Goal: Information Seeking & Learning: Learn about a topic

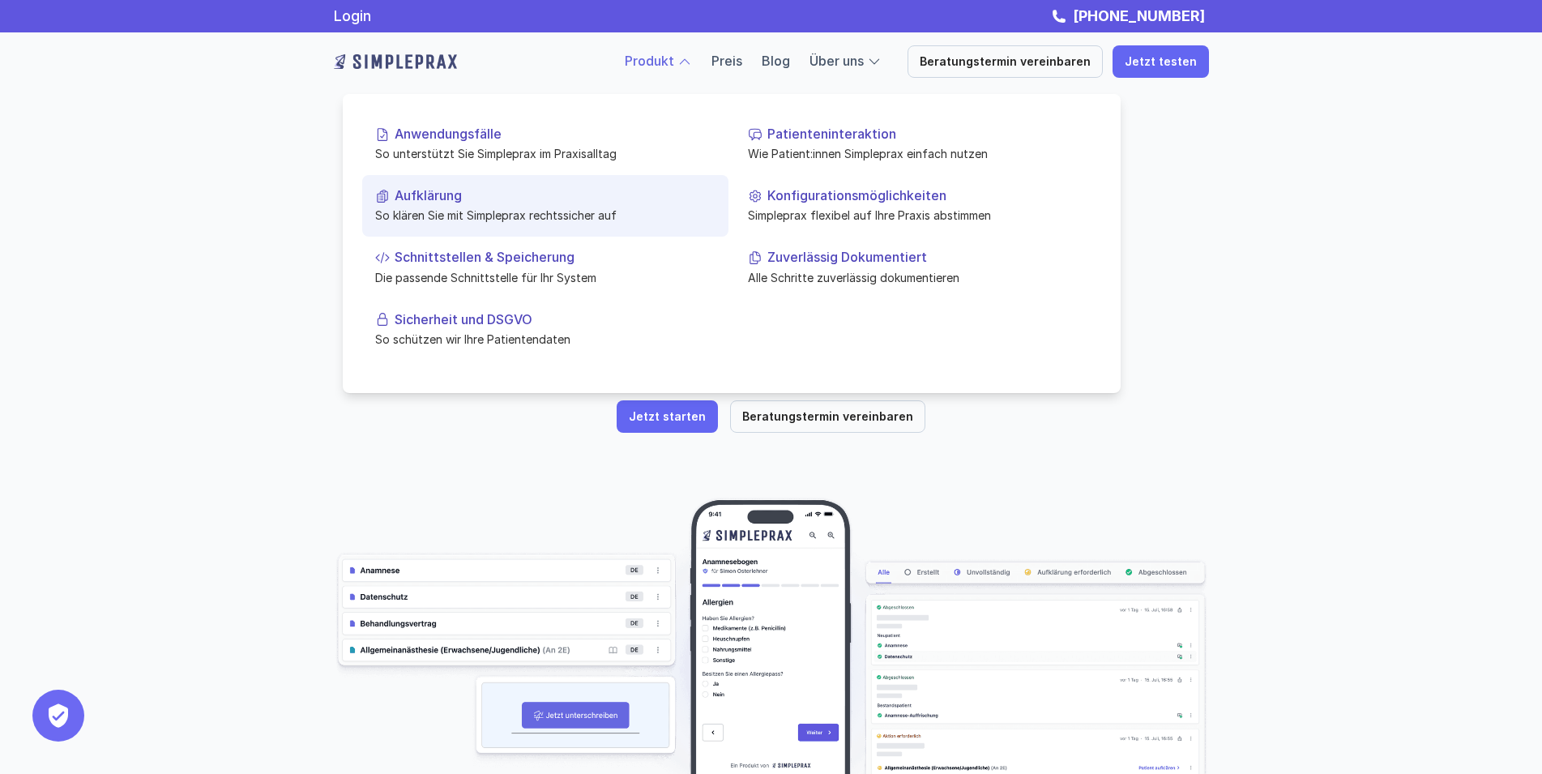
click at [430, 197] on p "Aufklärung" at bounding box center [555, 195] width 321 height 15
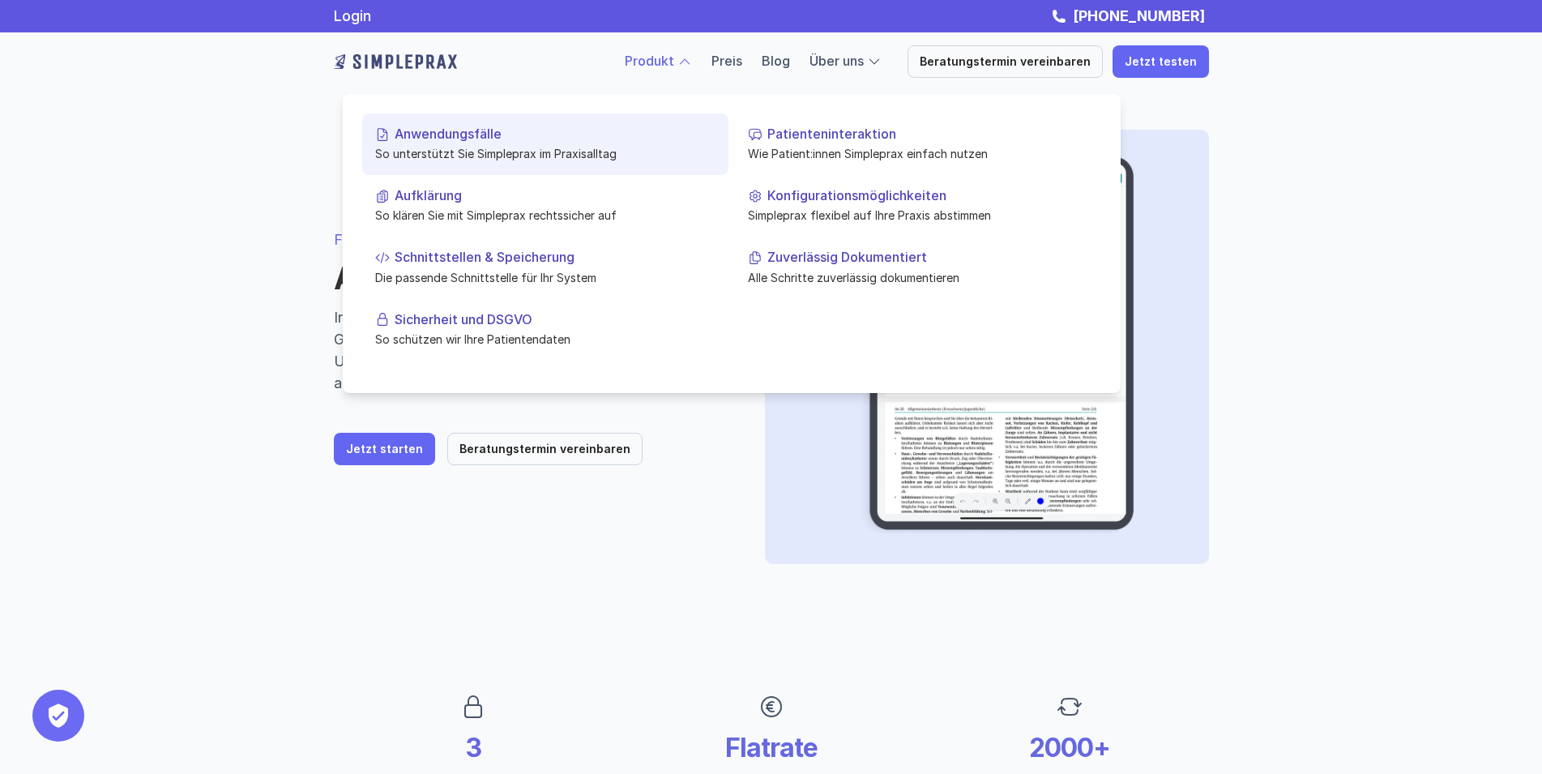
click at [485, 146] on p "So unterstützt Sie Simpleprax im Praxisalltag" at bounding box center [545, 153] width 340 height 17
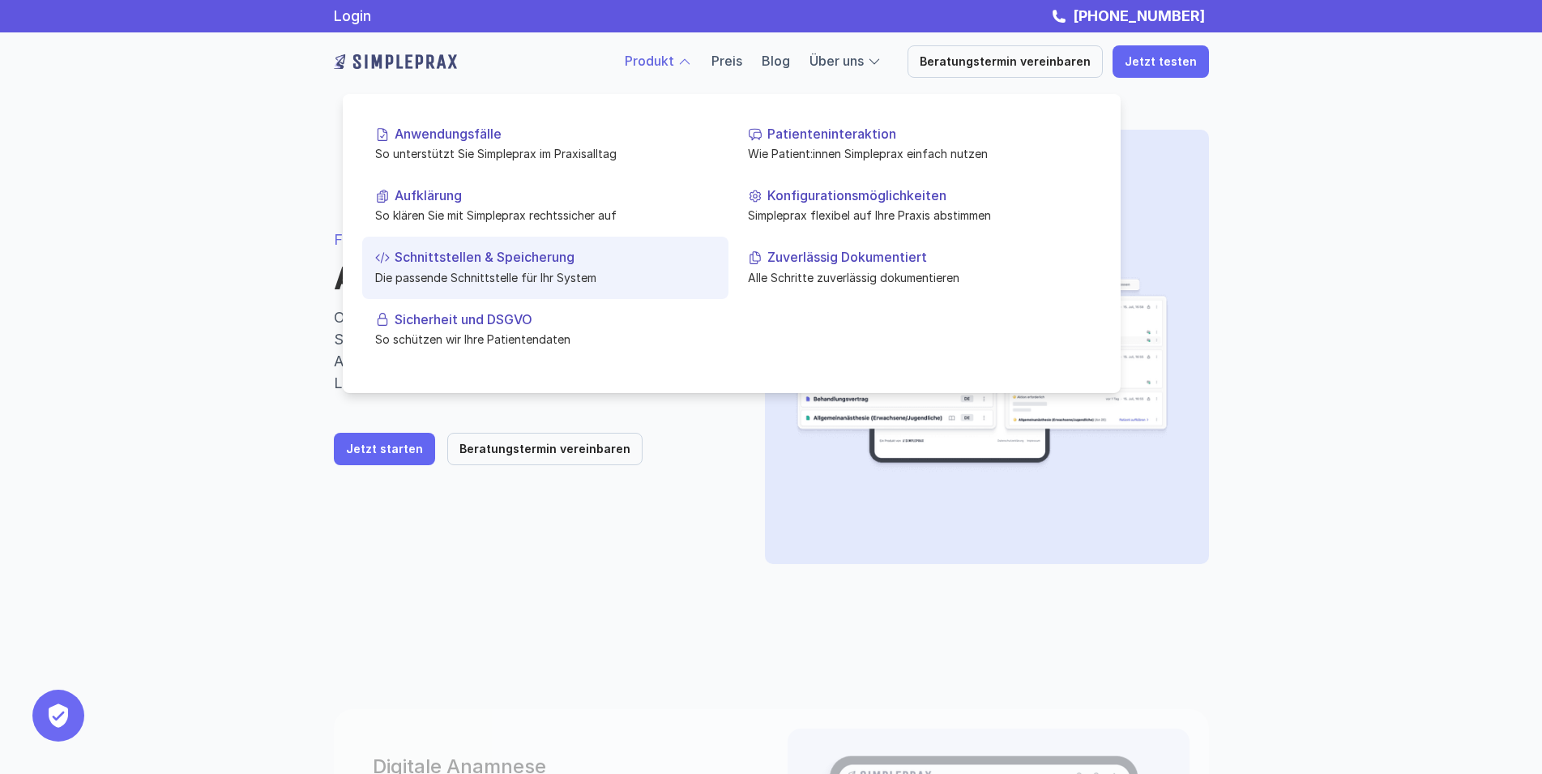
click at [547, 263] on p "Schnittstellen & Speicherung" at bounding box center [555, 257] width 321 height 15
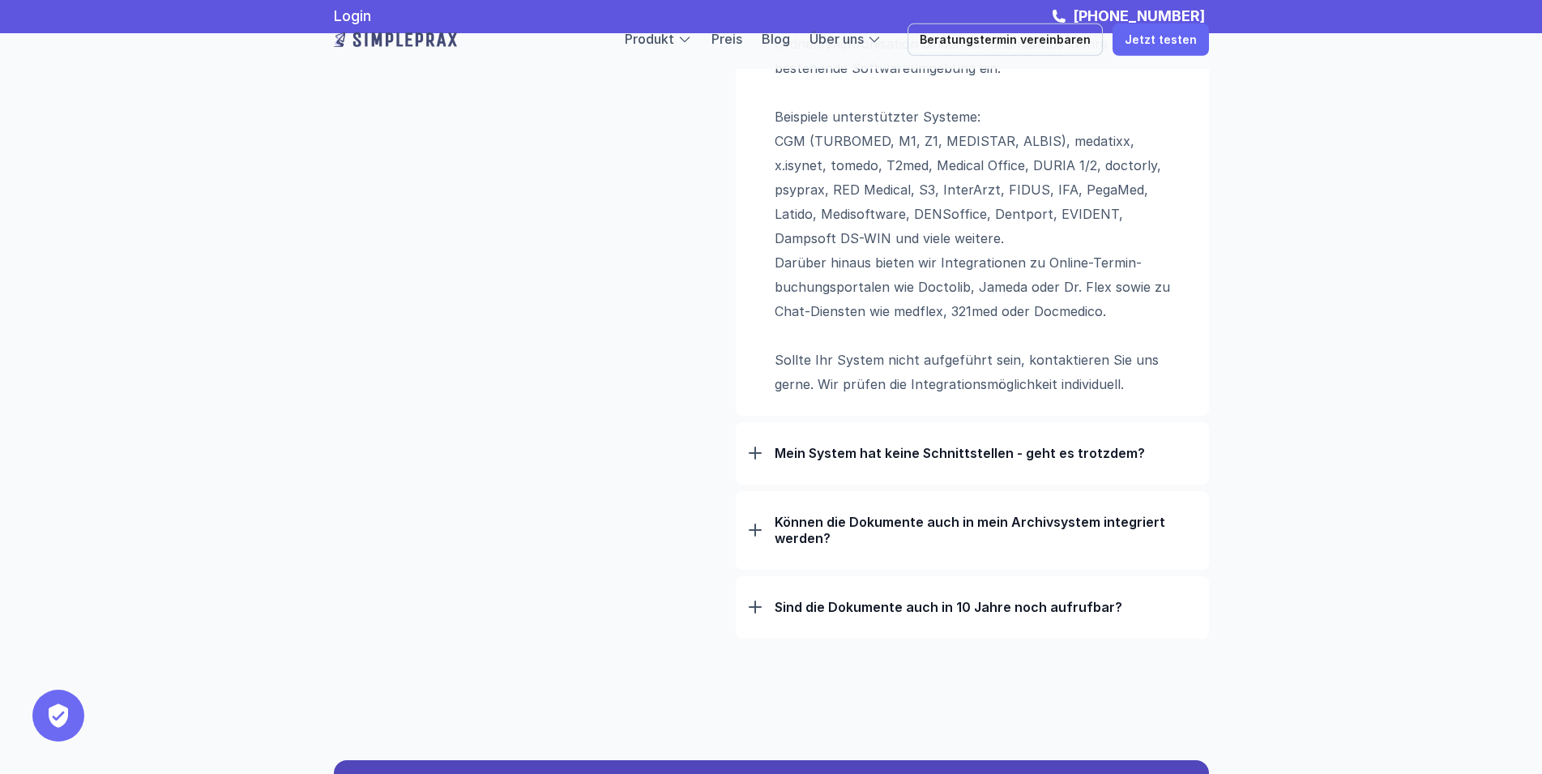
scroll to position [1075, 0]
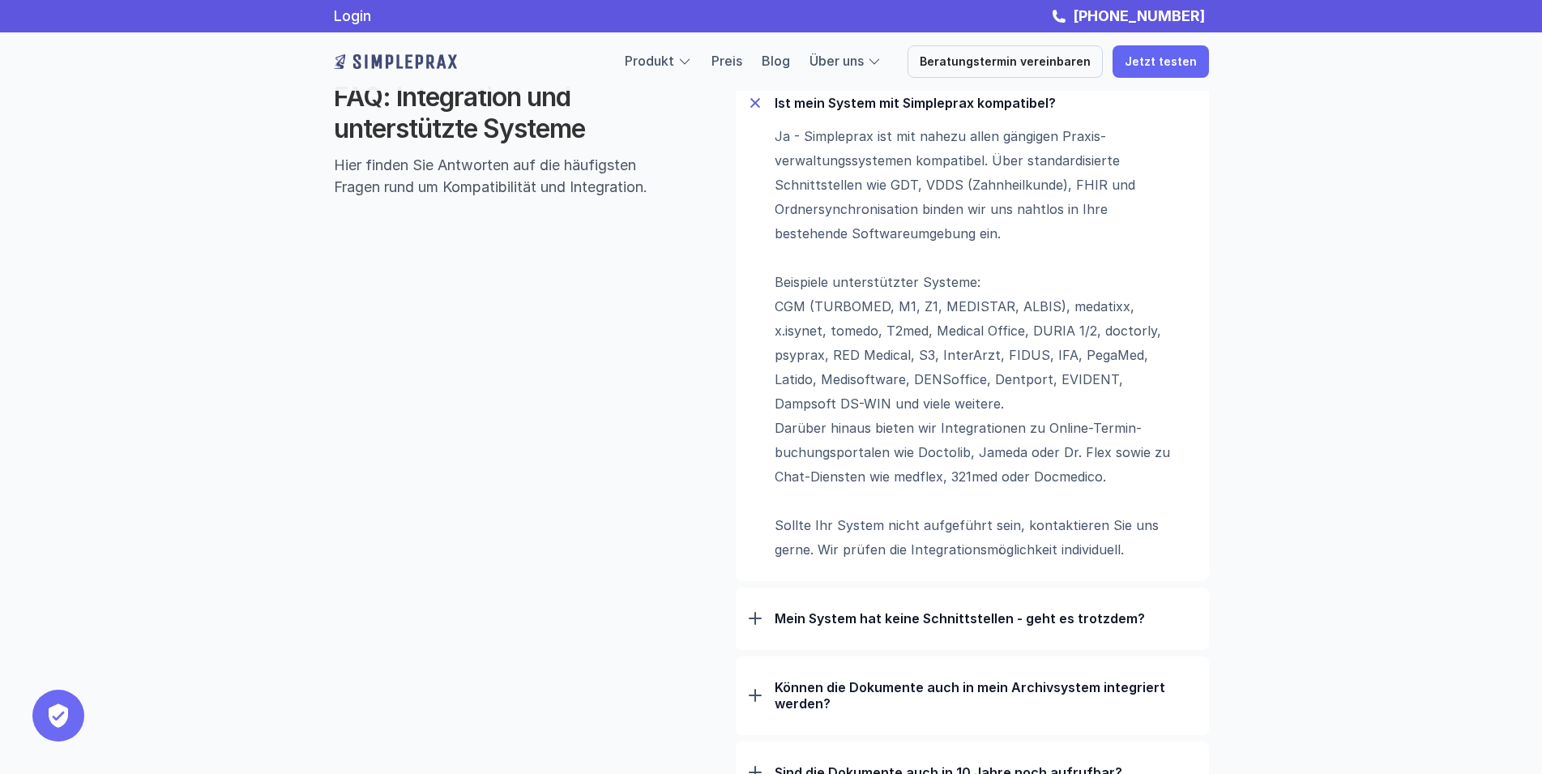
click at [1034, 624] on p "Mein System hat keine Schnittstellen - geht es trotzdem?" at bounding box center [985, 618] width 421 height 16
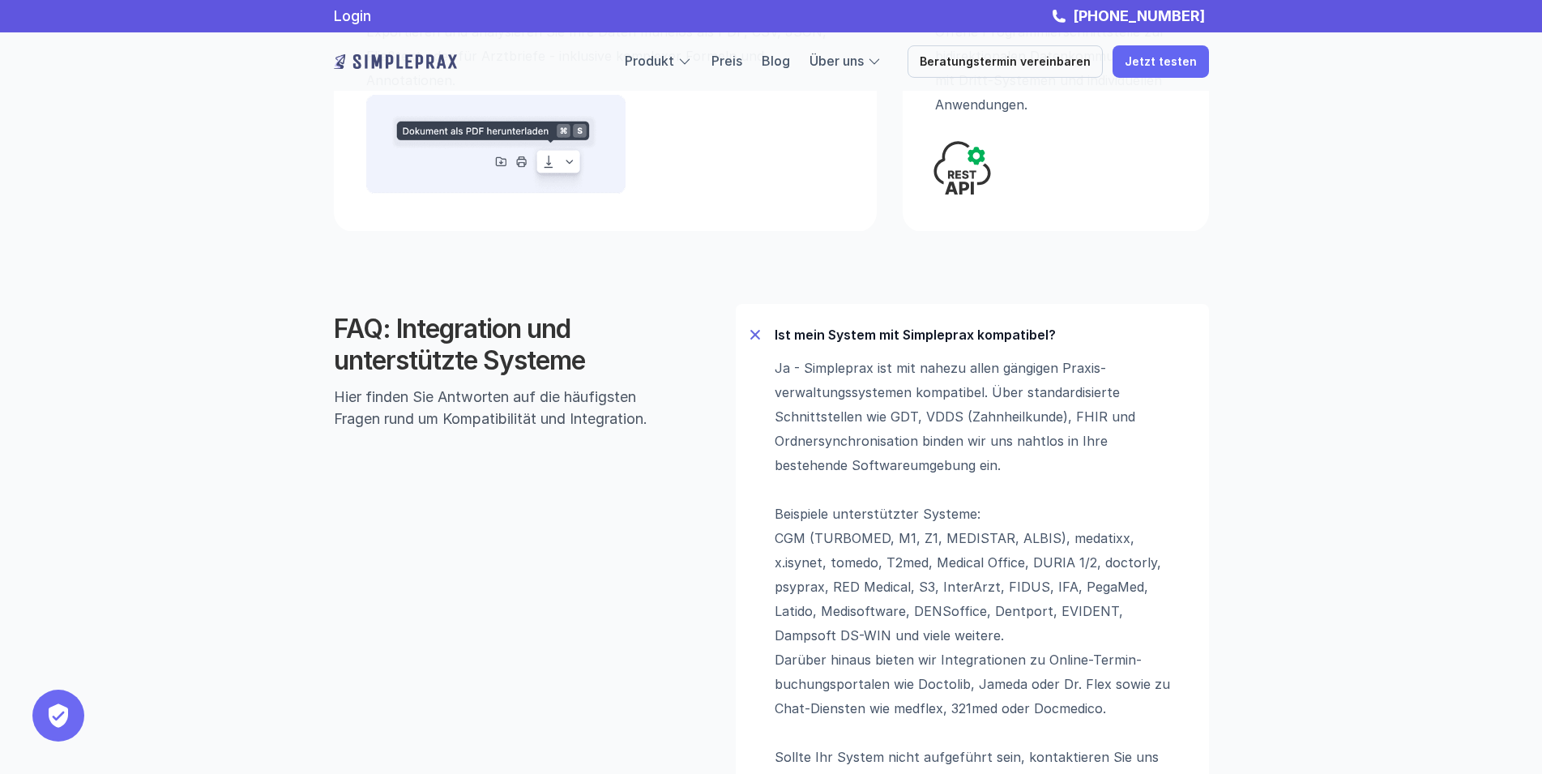
scroll to position [827, 0]
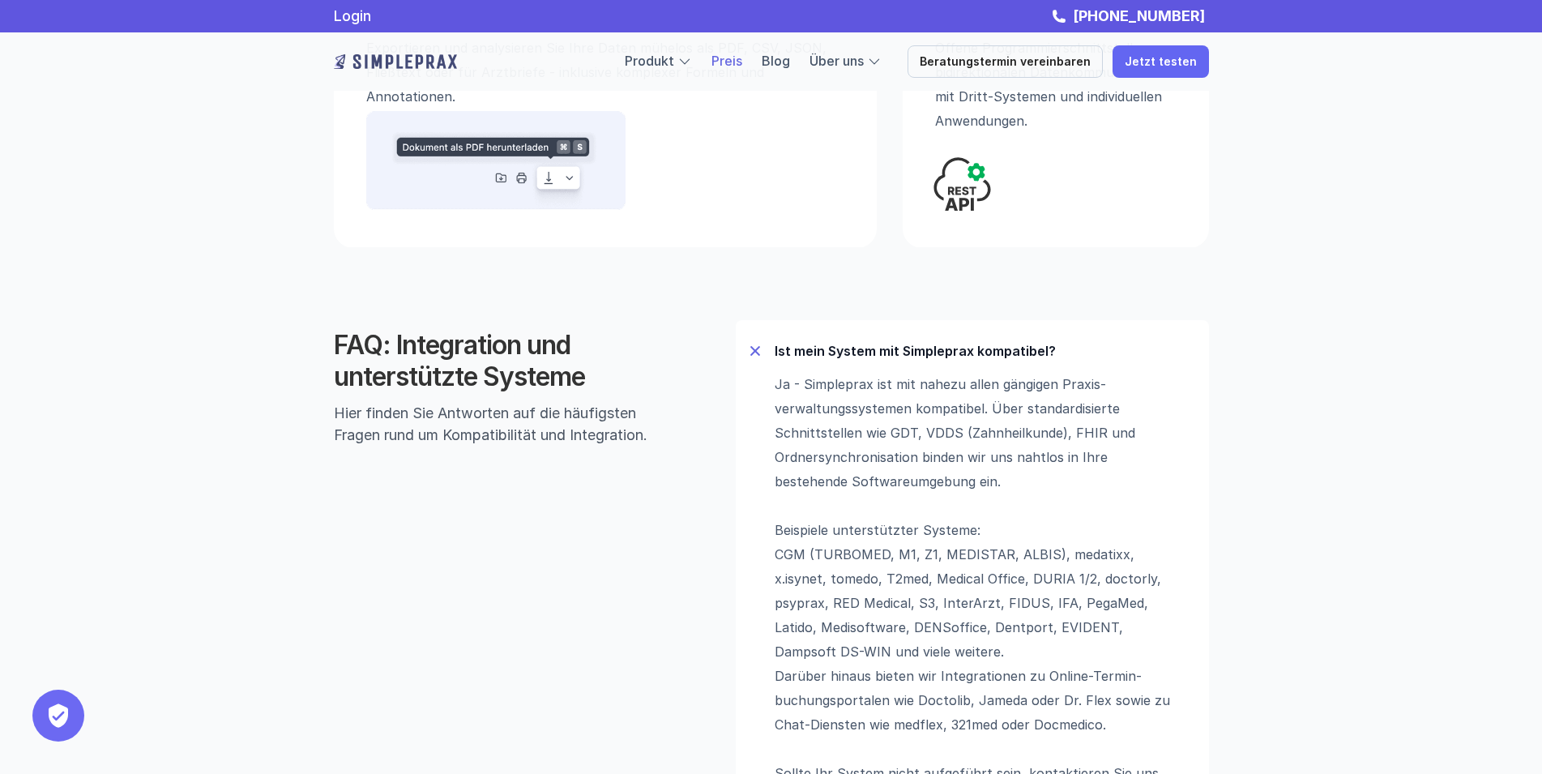
click at [742, 62] on link "Preis" at bounding box center [727, 61] width 31 height 16
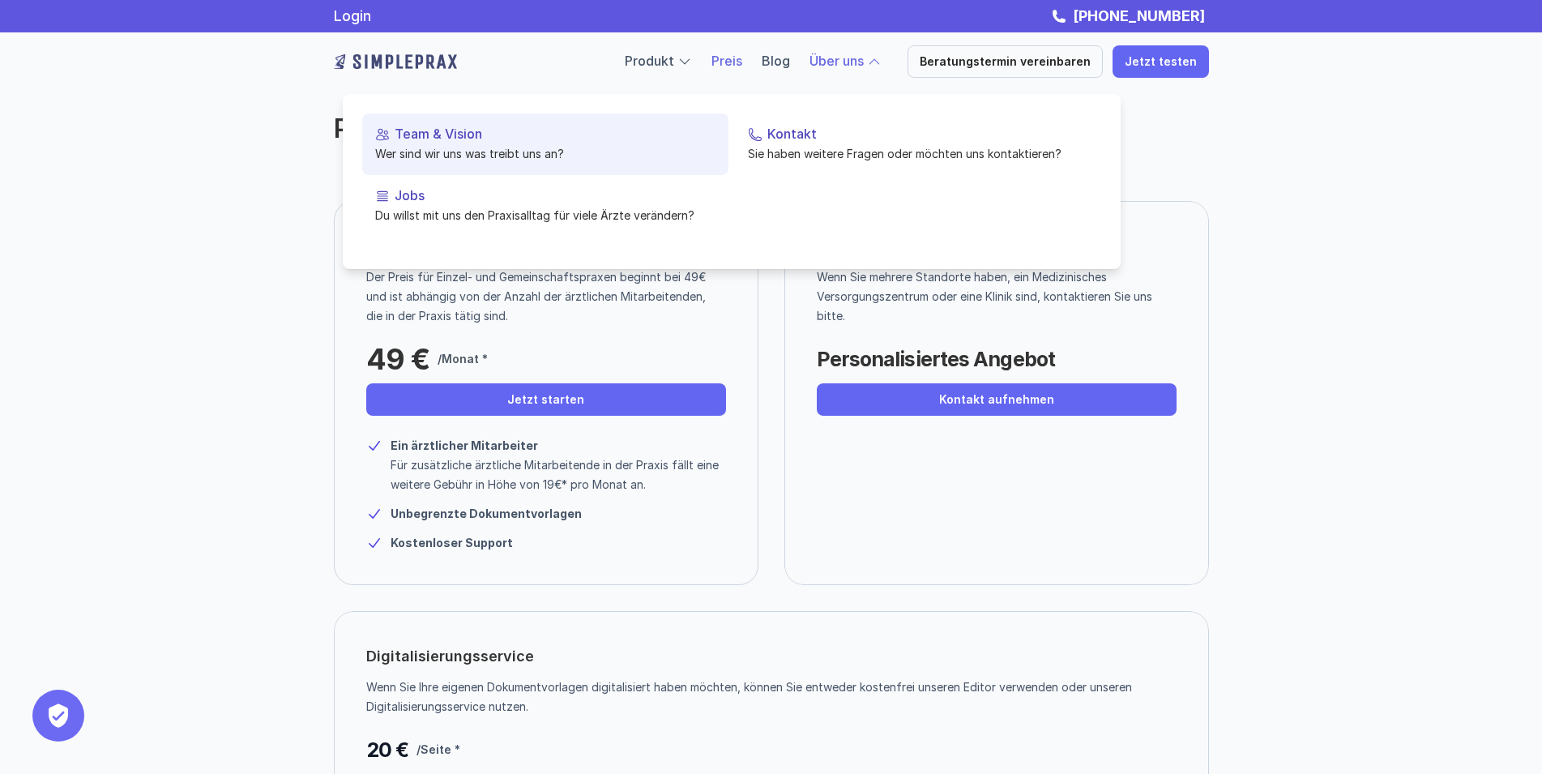
click at [442, 139] on p "Team & Vision" at bounding box center [555, 133] width 321 height 15
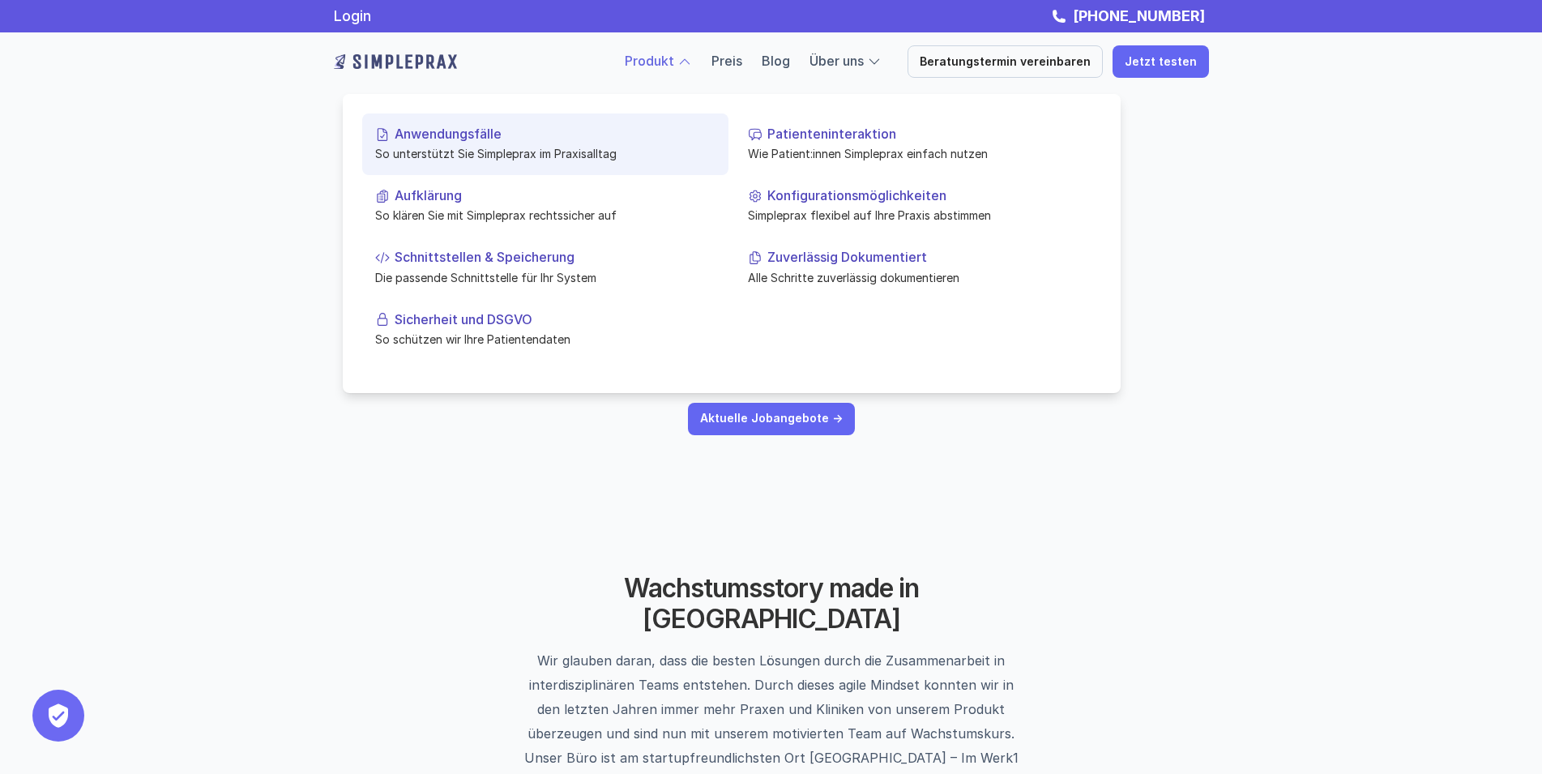
click at [530, 133] on p "Anwendungsfälle" at bounding box center [555, 133] width 321 height 15
